Goal: Task Accomplishment & Management: Complete application form

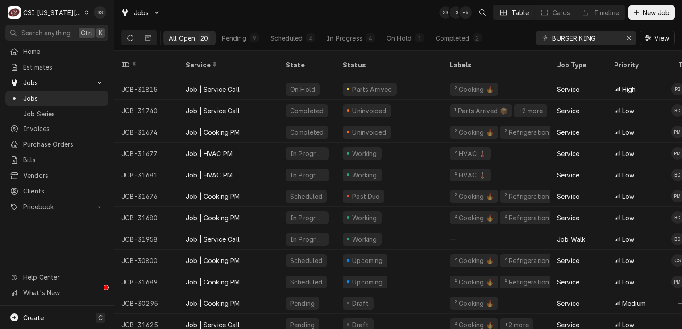
click at [73, 13] on div "C CSI Kansas City" at bounding box center [48, 13] width 86 height 18
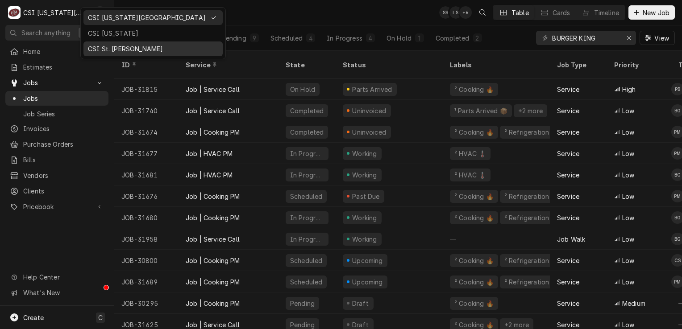
click at [118, 44] on div "CSI St. [PERSON_NAME]" at bounding box center [153, 48] width 130 height 9
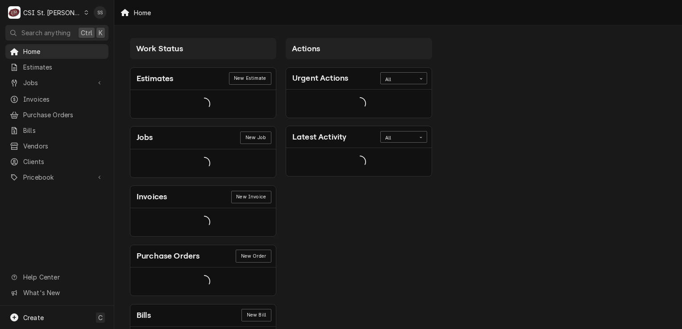
click at [629, 40] on div "Work Status Estimates New Estimate Jobs New Job Invoices New Invoice Purchase O…" at bounding box center [397, 198] width 567 height 346
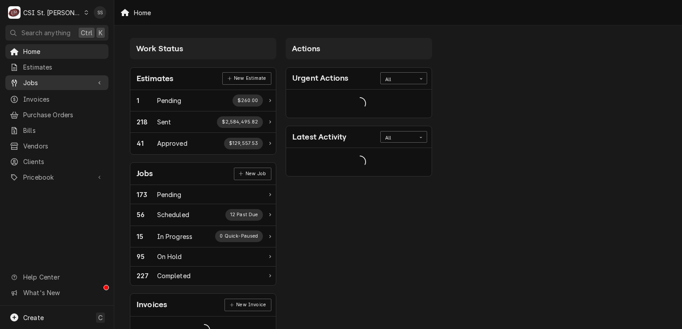
click at [64, 78] on span "Jobs" at bounding box center [56, 82] width 67 height 9
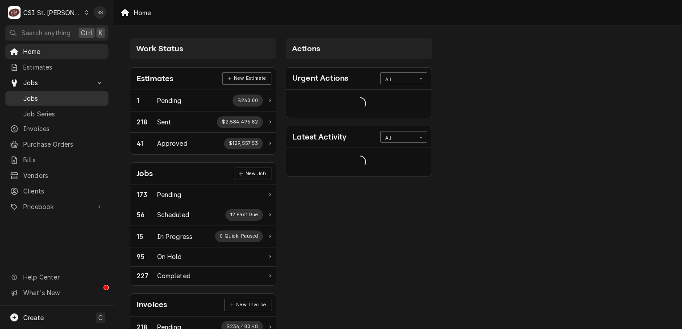
click at [63, 91] on link "Jobs" at bounding box center [56, 98] width 103 height 15
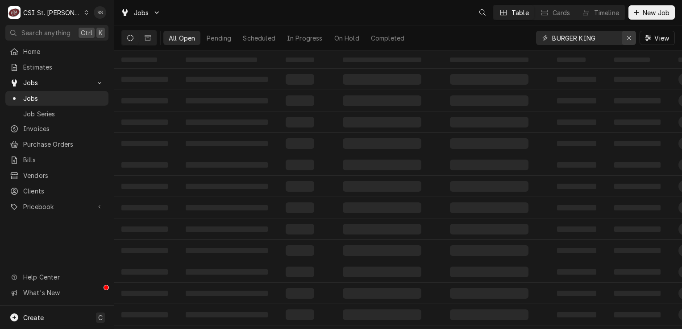
click at [629, 37] on icon "Erase input" at bounding box center [628, 38] width 5 height 6
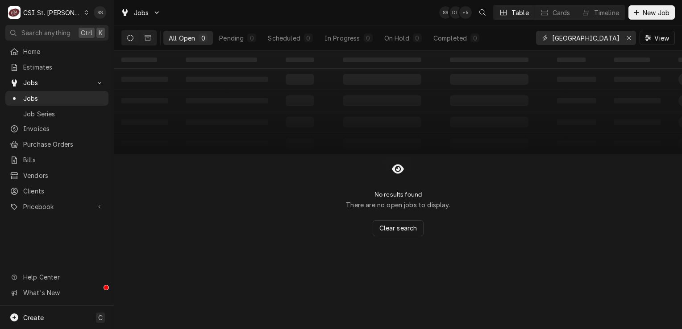
click at [572, 37] on input "RIVERCITY CASINO" at bounding box center [585, 38] width 67 height 14
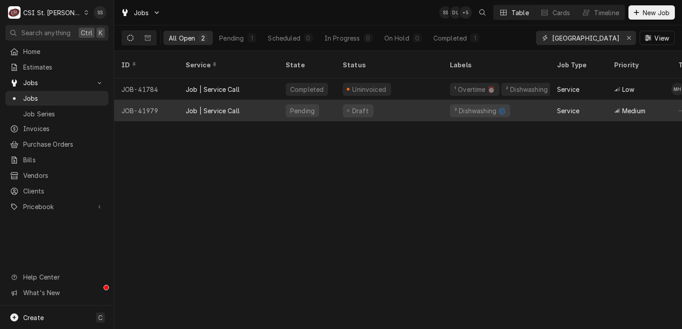
type input "RIVER CITY CASINO"
click at [269, 100] on div "Job | Service Call" at bounding box center [228, 110] width 100 height 21
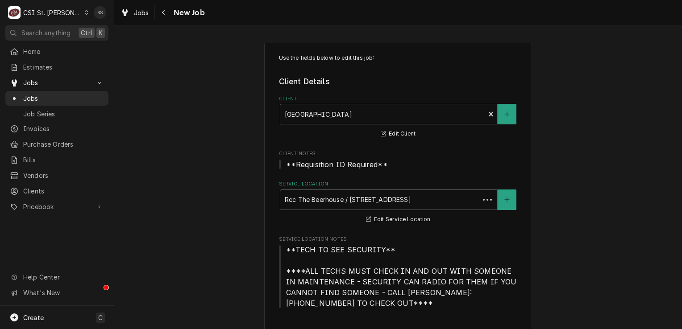
type textarea "x"
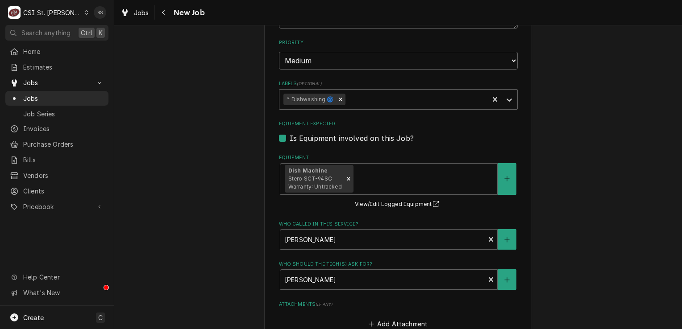
scroll to position [446, 0]
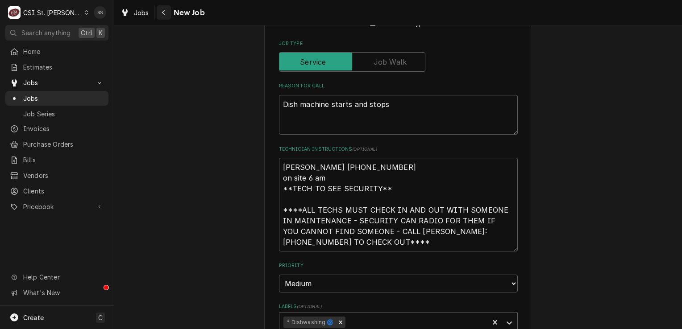
click at [167, 13] on div "Navigate back" at bounding box center [163, 12] width 9 height 9
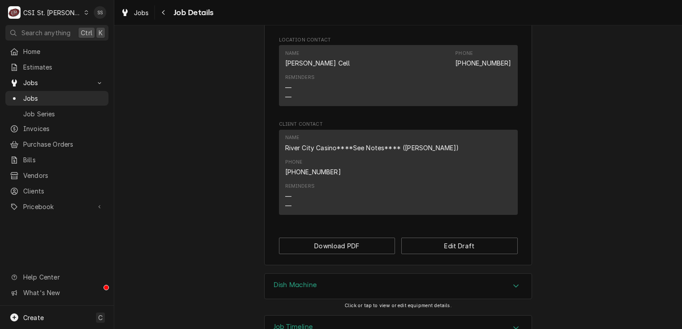
scroll to position [742, 0]
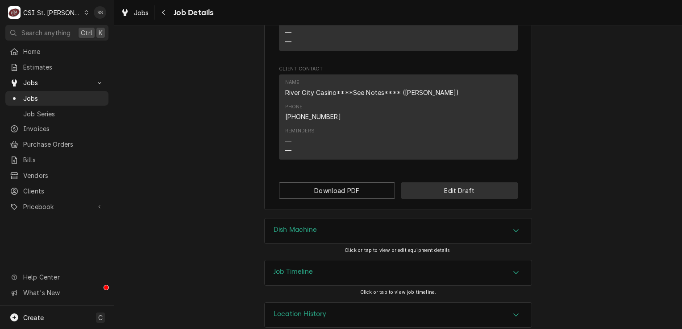
click at [441, 182] on button "Edit Draft" at bounding box center [459, 190] width 116 height 17
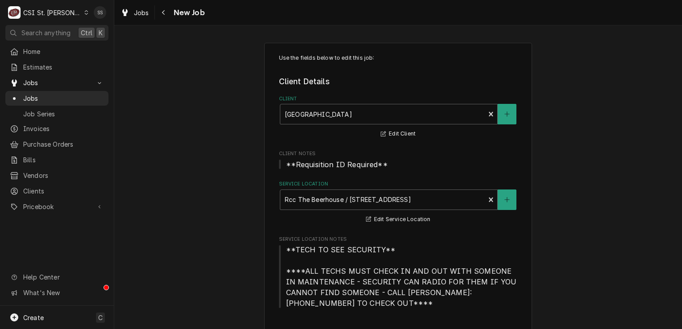
type textarea "x"
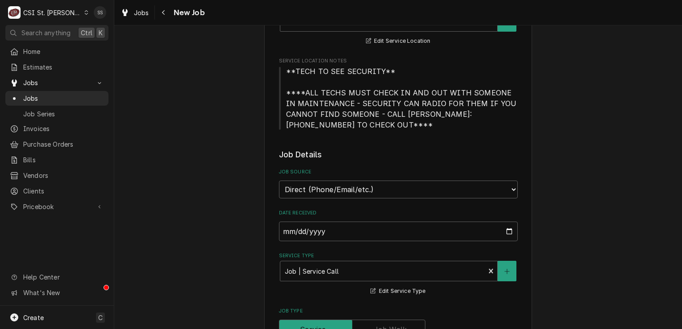
scroll to position [223, 0]
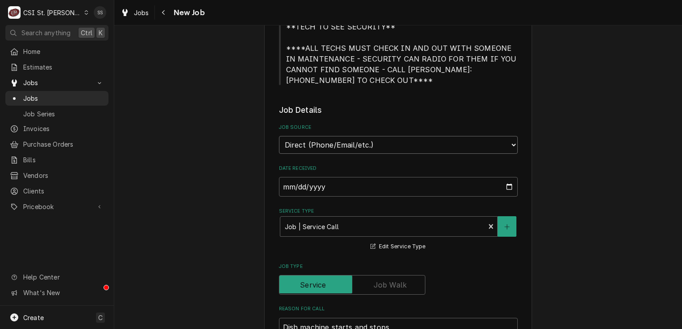
click at [402, 150] on select "Direct (Phone/Email/etc.) Service Channel Corrigo Ecotrak Other" at bounding box center [398, 145] width 239 height 18
select select "100"
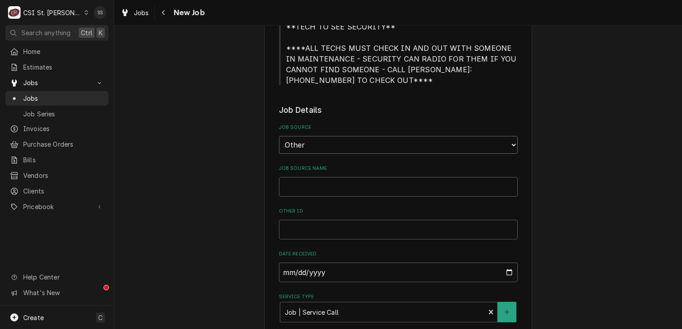
scroll to position [268, 0]
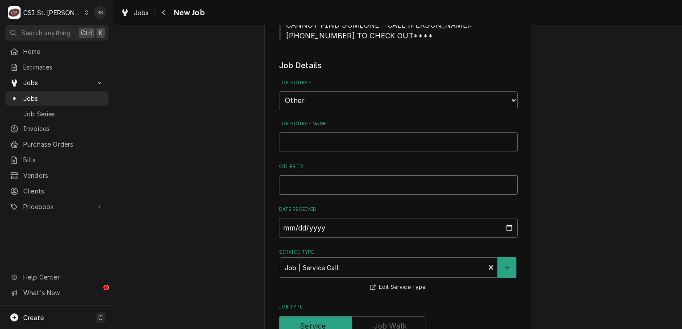
click at [336, 183] on input "Other ID" at bounding box center [398, 185] width 239 height 20
type textarea "x"
type input "2"
type textarea "x"
type input "21"
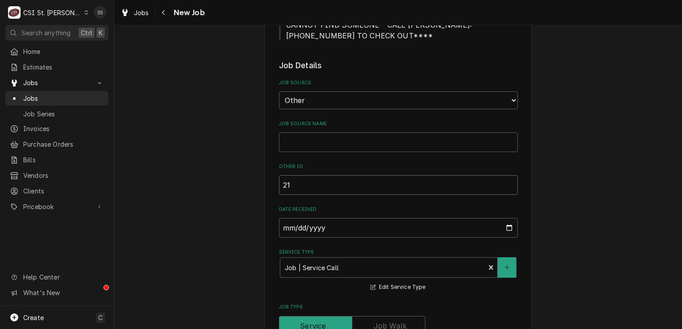
type textarea "x"
type input "212"
type textarea "x"
type input "2126"
type textarea "x"
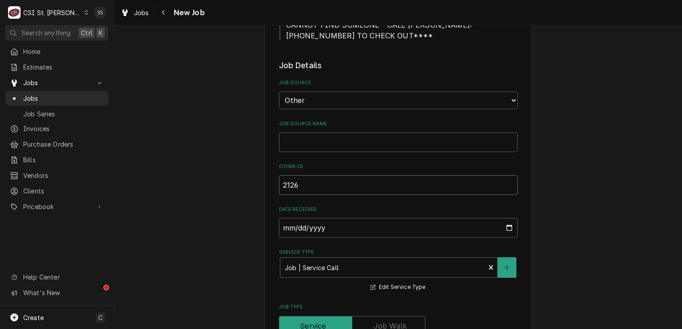
type input "21269"
type textarea "x"
type input "212692"
type textarea "x"
type input "2126923"
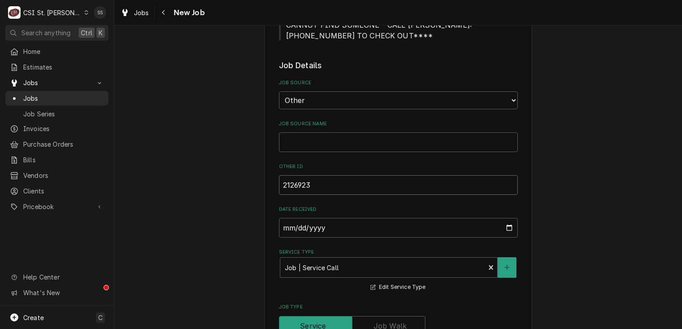
type textarea "x"
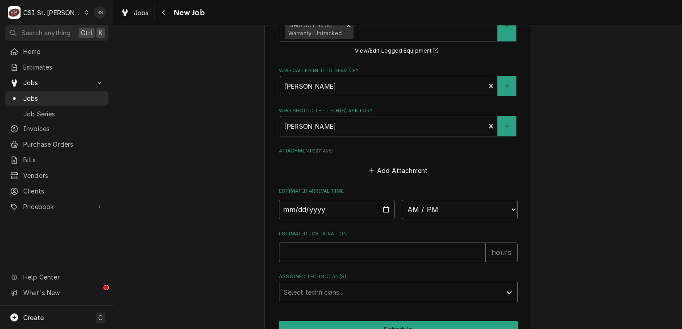
scroll to position [978, 0]
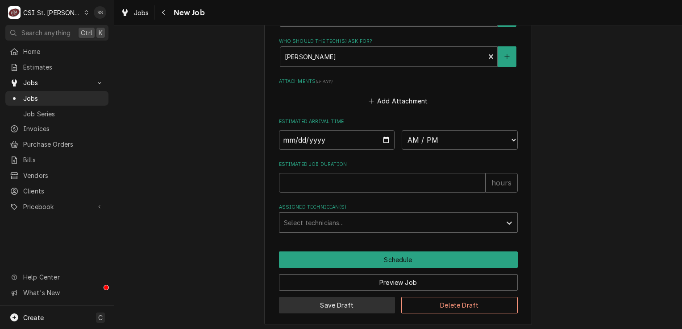
type input "2126923"
click at [352, 298] on button "Save Draft" at bounding box center [337, 305] width 116 height 17
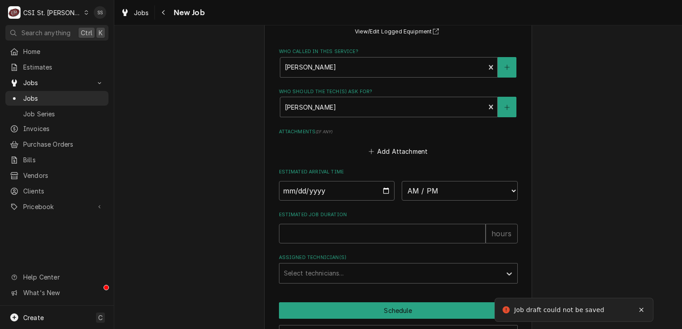
type textarea "x"
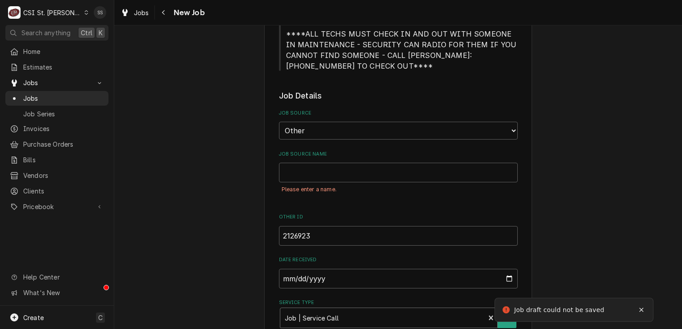
scroll to position [228, 0]
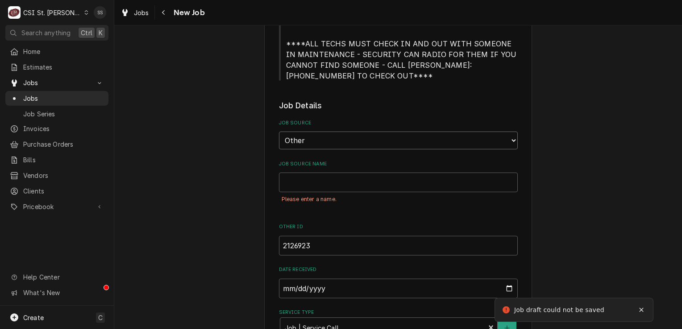
click at [333, 139] on select "Direct (Phone/Email/etc.) Service Channel Corrigo Ecotrak Other" at bounding box center [398, 141] width 239 height 18
select select "0"
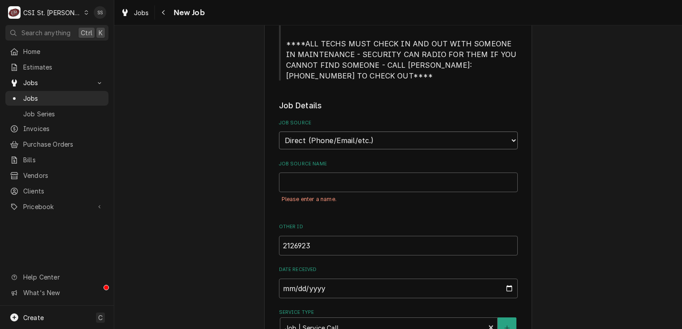
click at [279, 132] on select "Direct (Phone/Email/etc.) Service Channel Corrigo Ecotrak Other" at bounding box center [398, 141] width 239 height 18
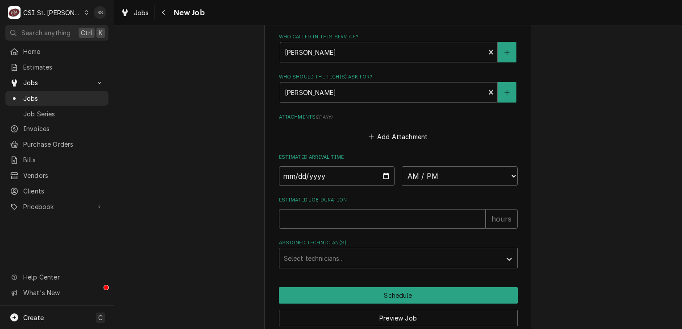
scroll to position [892, 0]
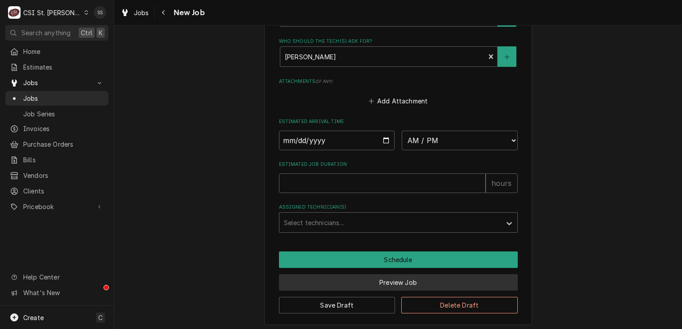
click at [389, 278] on button "Preview Job" at bounding box center [398, 282] width 239 height 17
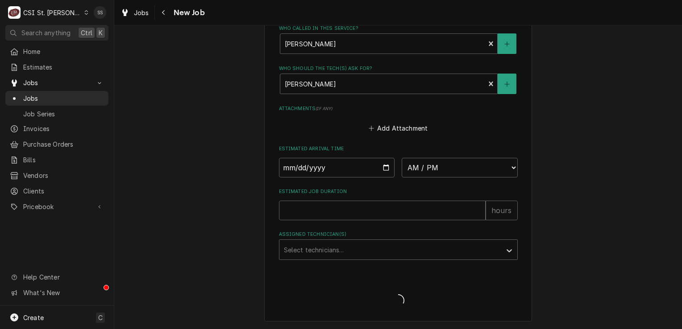
scroll to position [862, 0]
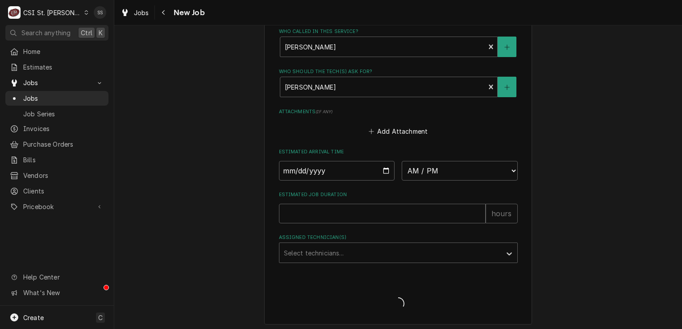
type textarea "x"
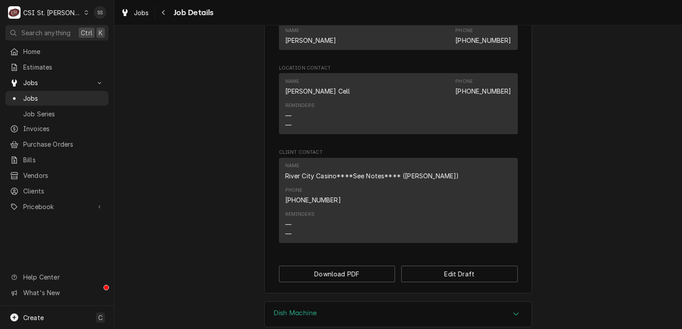
scroll to position [742, 0]
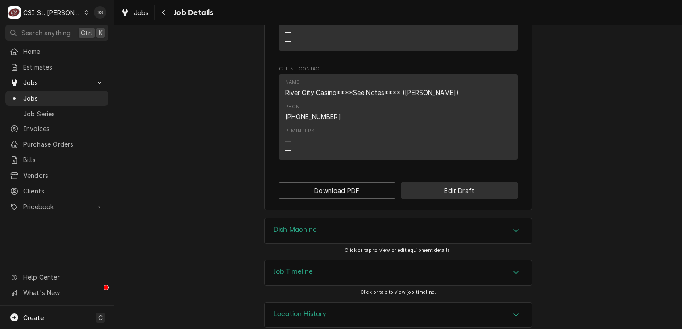
click at [463, 182] on button "Edit Draft" at bounding box center [459, 190] width 116 height 17
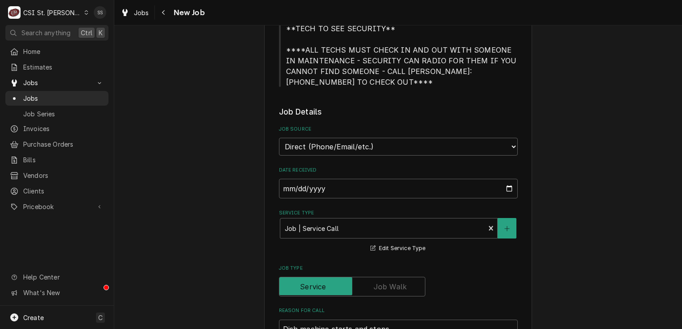
scroll to position [223, 0]
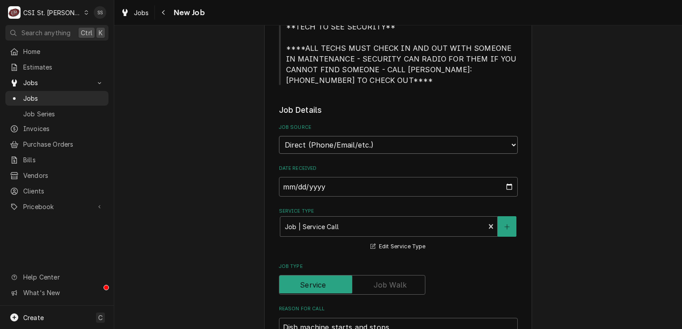
click at [509, 142] on select "Direct (Phone/Email/etc.) Service Channel Corrigo Ecotrak Other" at bounding box center [398, 145] width 239 height 18
click at [279, 136] on select "Direct (Phone/Email/etc.) Service Channel Corrigo Ecotrak Other" at bounding box center [398, 145] width 239 height 18
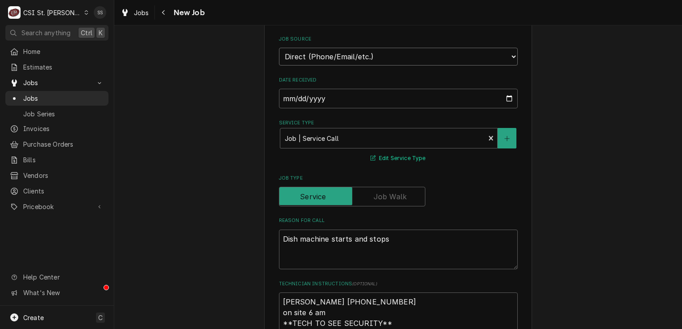
scroll to position [312, 0]
click at [412, 236] on textarea "Dish machine starts and stops" at bounding box center [398, 249] width 239 height 40
type textarea "x"
type textarea "Dish machine starts and stops"
type textarea "x"
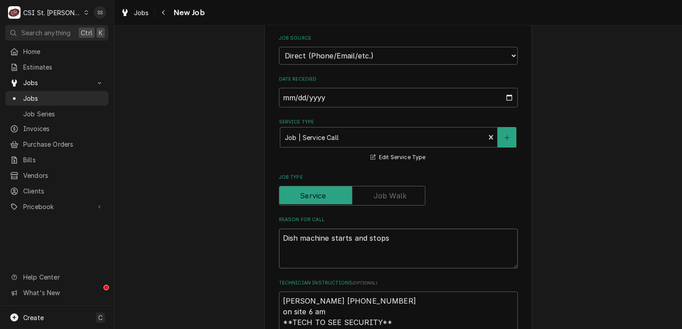
type textarea "Dish machine starts and stops"
type textarea "x"
type textarea "Dish machine starts and stops p"
type textarea "x"
type textarea "Dish machine starts and stops po"
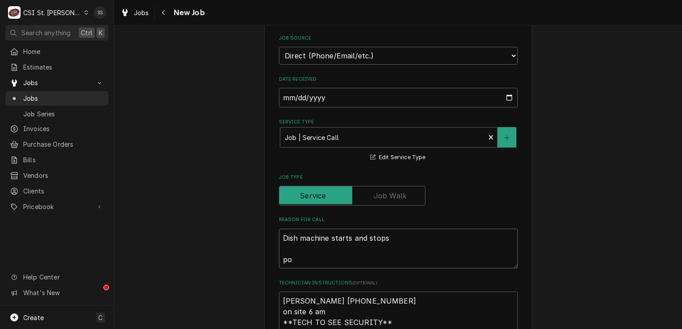
type textarea "x"
type textarea "Dish machine starts and stops p"
type textarea "x"
type textarea "Dish machine starts and stops"
type textarea "x"
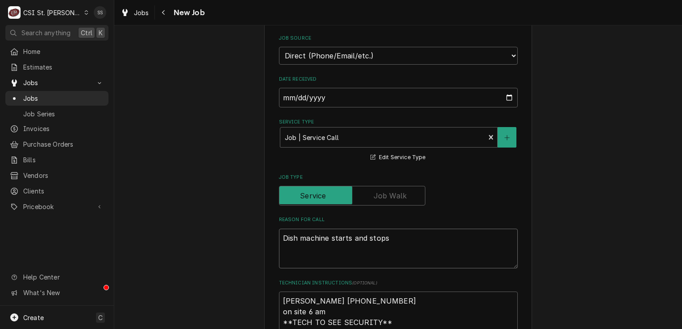
type textarea "Dish machine starts and stops P"
type textarea "x"
type textarea "Dish machine starts and stops PO"
type textarea "x"
type textarea "Dish machine starts and stops PO#"
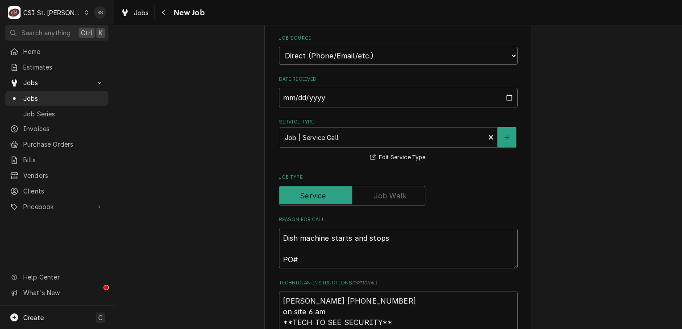
type textarea "x"
type textarea "Dish machine starts and stops PO#2"
type textarea "x"
type textarea "Dish machine starts and stops PO#21"
type textarea "x"
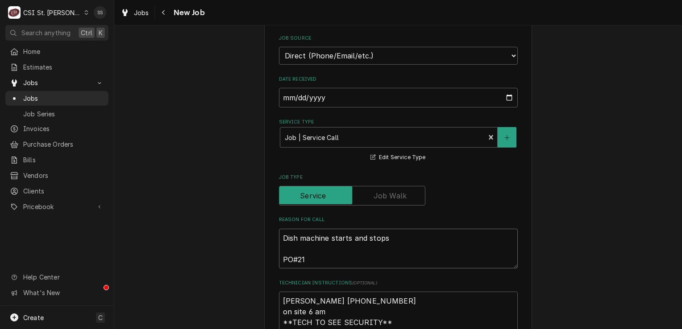
type textarea "Dish machine starts and stops PO#212"
type textarea "x"
type textarea "Dish machine starts and stops PO#2126"
type textarea "x"
type textarea "Dish machine starts and stops PO#21269"
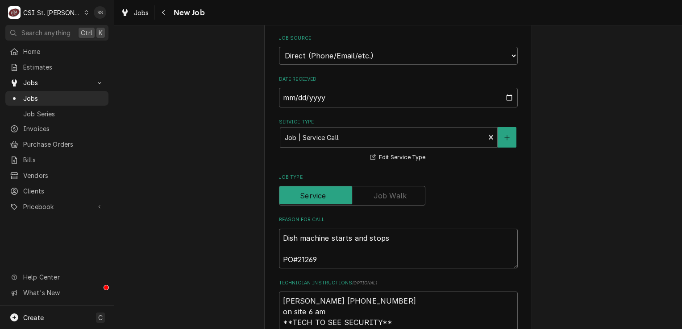
type textarea "x"
type textarea "Dish machine starts and stops PO#212692"
type textarea "x"
type textarea "Dish machine starts and stops PO#2126923"
type textarea "x"
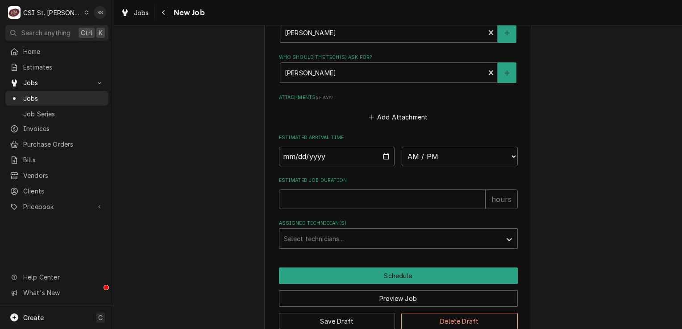
scroll to position [892, 0]
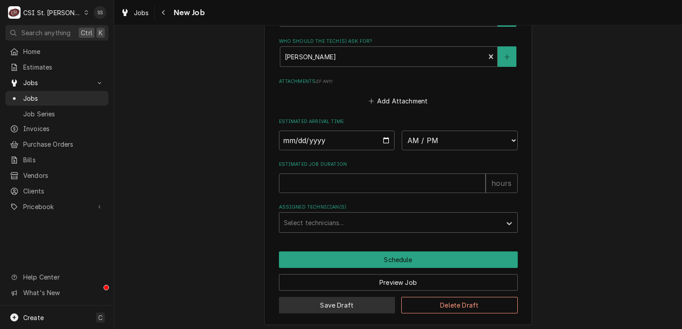
type textarea "Dish machine starts and stops PO#2126923"
click at [357, 298] on button "Save Draft" at bounding box center [337, 305] width 116 height 17
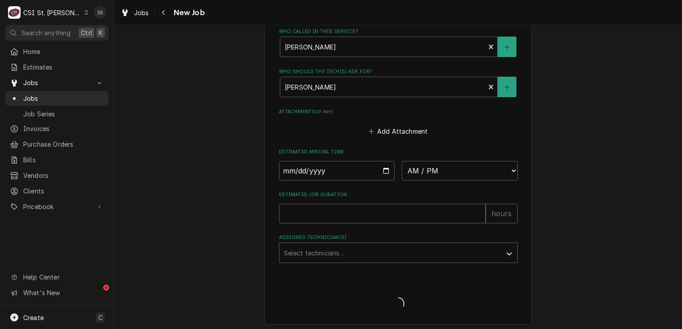
type textarea "x"
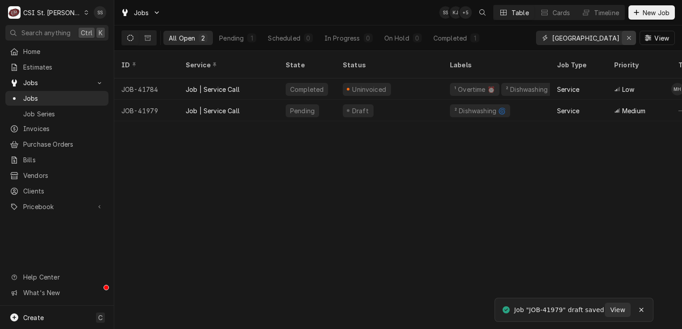
click at [625, 38] on div "Erase input" at bounding box center [628, 37] width 9 height 9
